Goal: Obtain resource: Download file/media

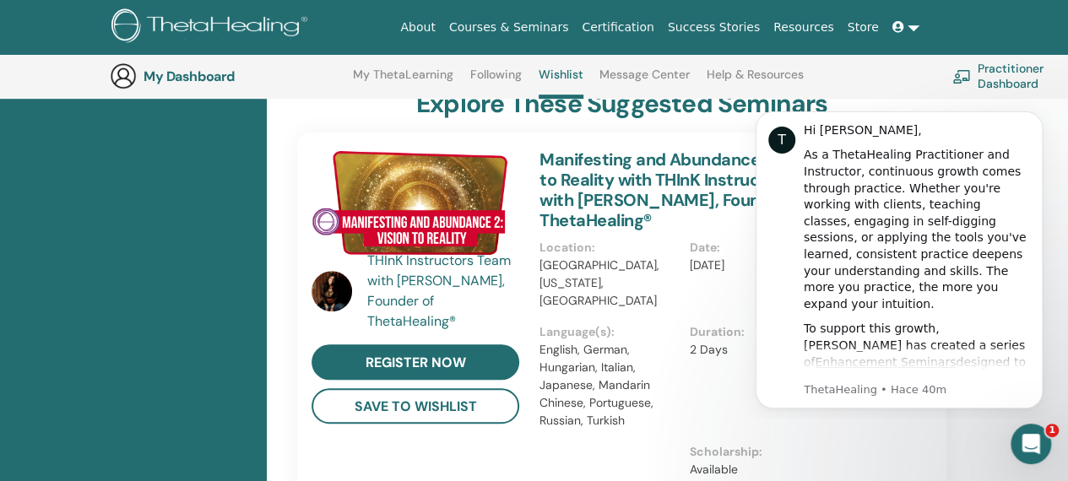
click at [652, 25] on link "Certification" at bounding box center [617, 27] width 85 height 31
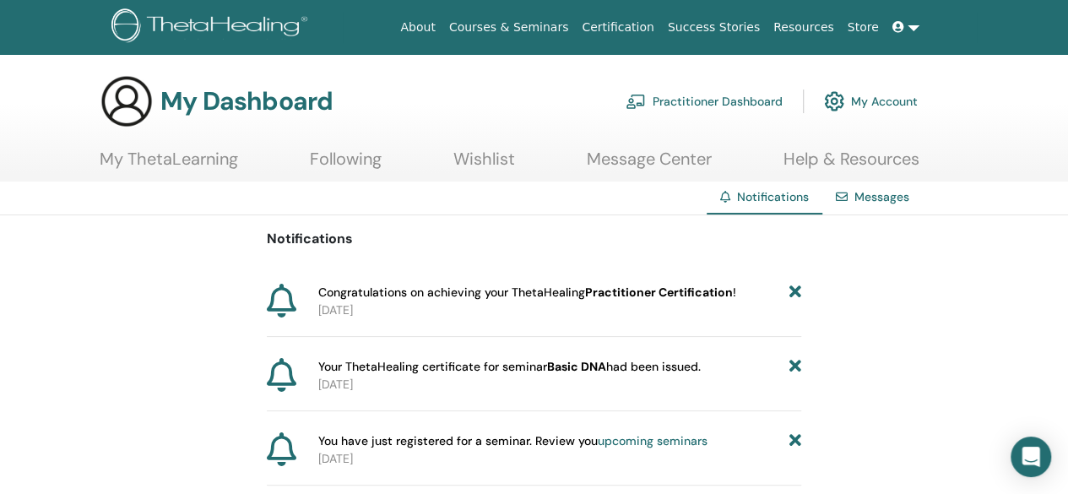
click at [880, 204] on link "Messages" at bounding box center [882, 196] width 55 height 15
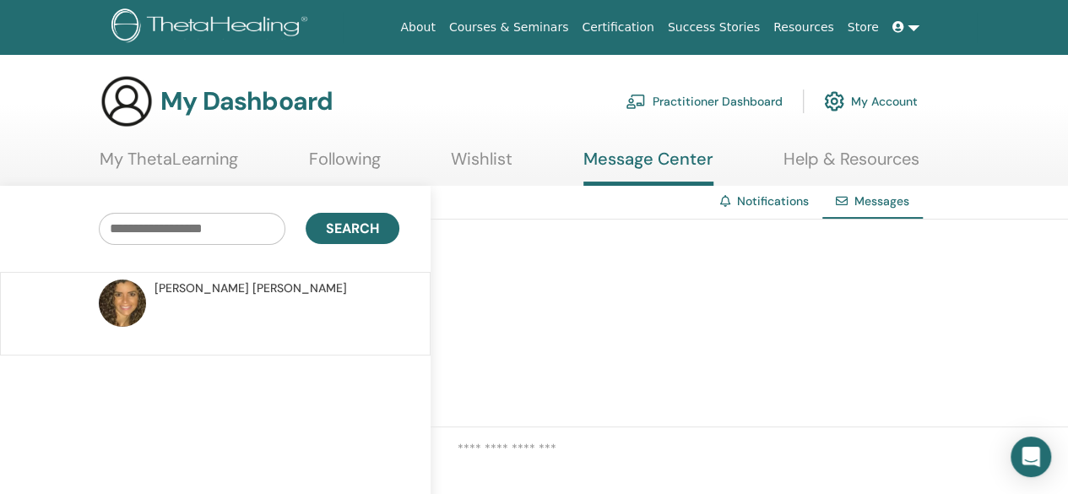
click at [158, 160] on link "My ThetaLearning" at bounding box center [169, 165] width 139 height 33
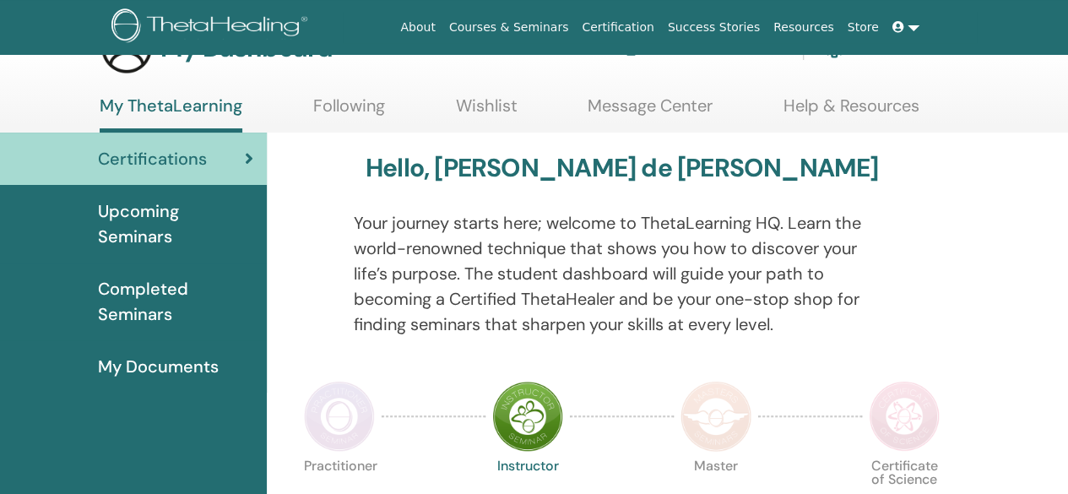
scroll to position [55, 0]
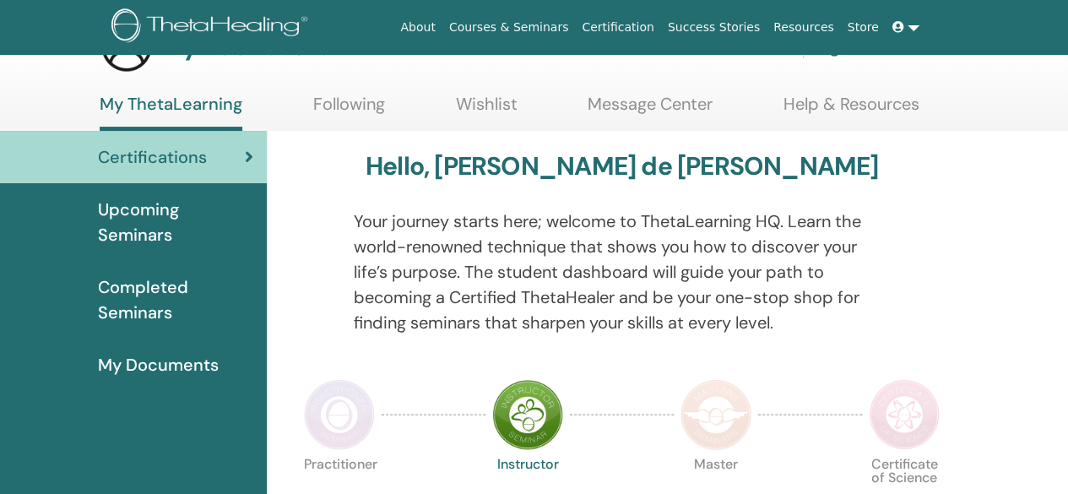
click at [152, 350] on link "My Documents" at bounding box center [133, 365] width 267 height 52
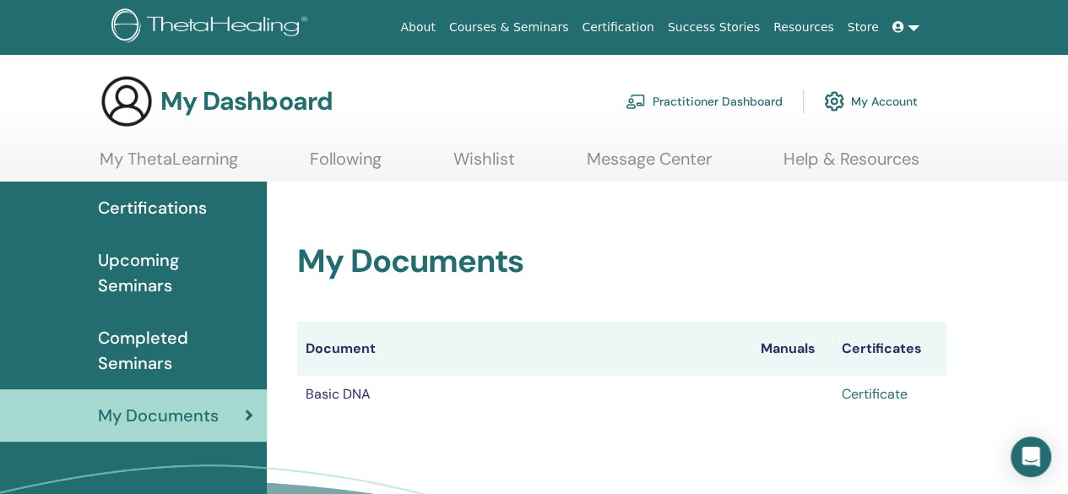
click at [891, 392] on link "Certificate" at bounding box center [874, 394] width 66 height 18
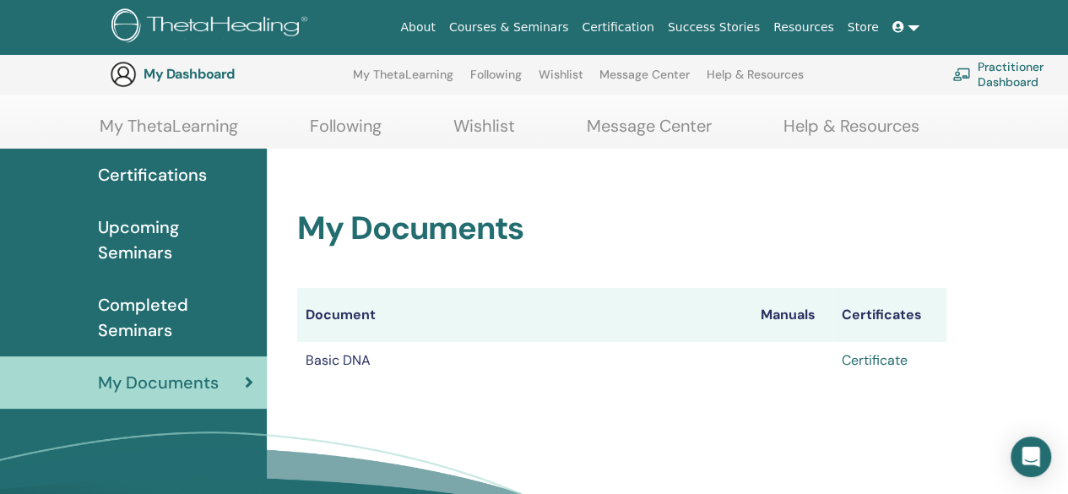
scroll to position [63, 0]
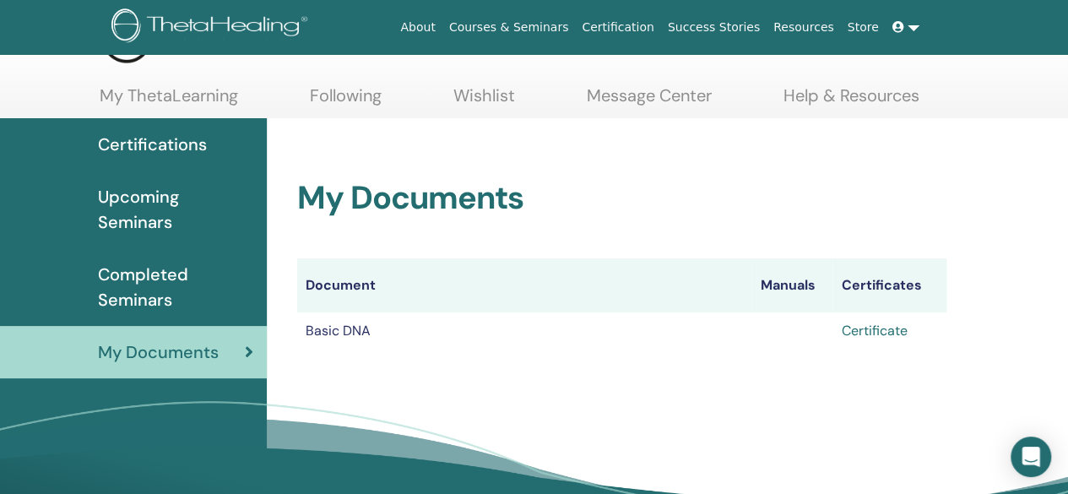
click at [858, 335] on link "Certificate" at bounding box center [874, 331] width 66 height 18
